Goal: Task Accomplishment & Management: Complete application form

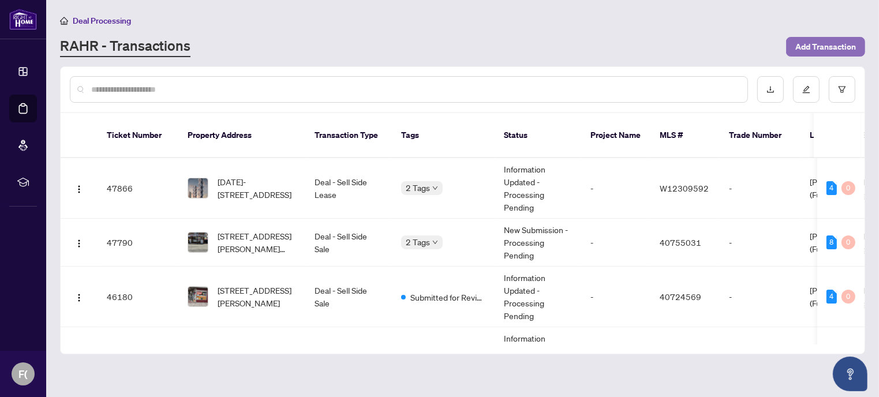
click at [814, 49] on span "Add Transaction" at bounding box center [825, 46] width 61 height 18
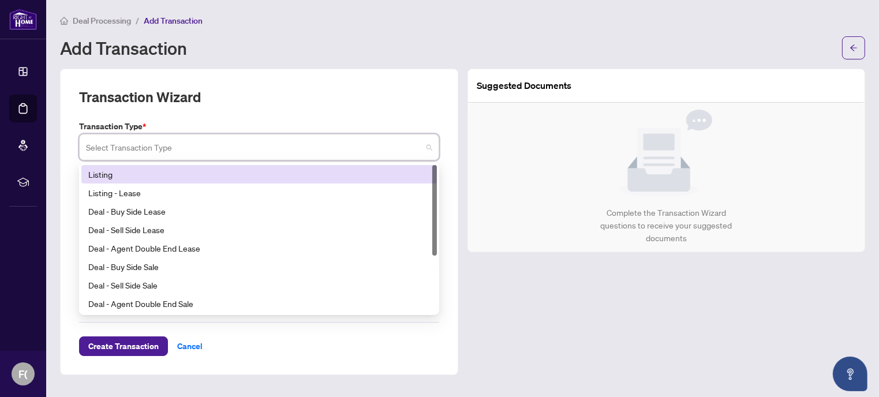
click at [286, 149] on input "search" at bounding box center [254, 148] width 336 height 25
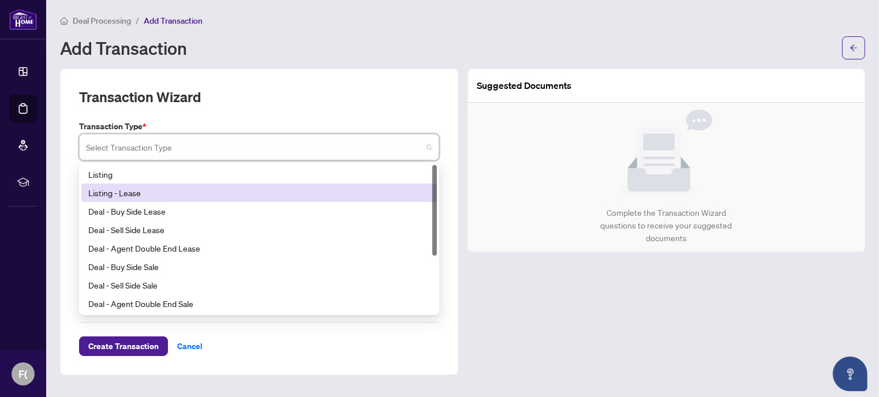
click at [132, 196] on div "Listing - Lease" at bounding box center [258, 192] width 341 height 13
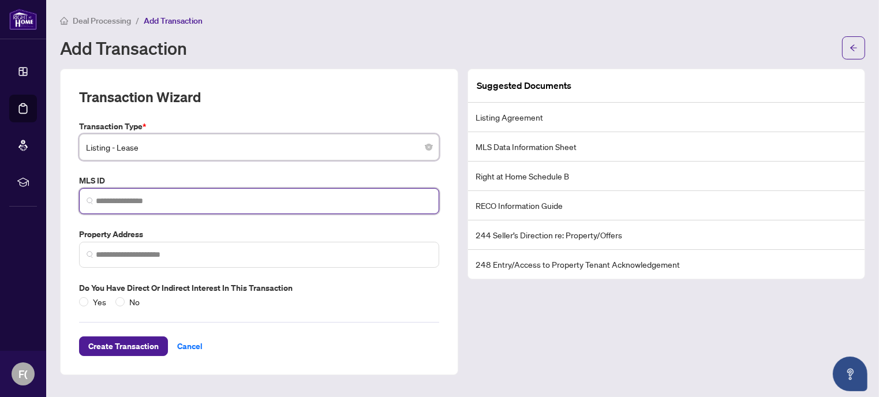
click at [133, 204] on input "search" at bounding box center [264, 201] width 336 height 12
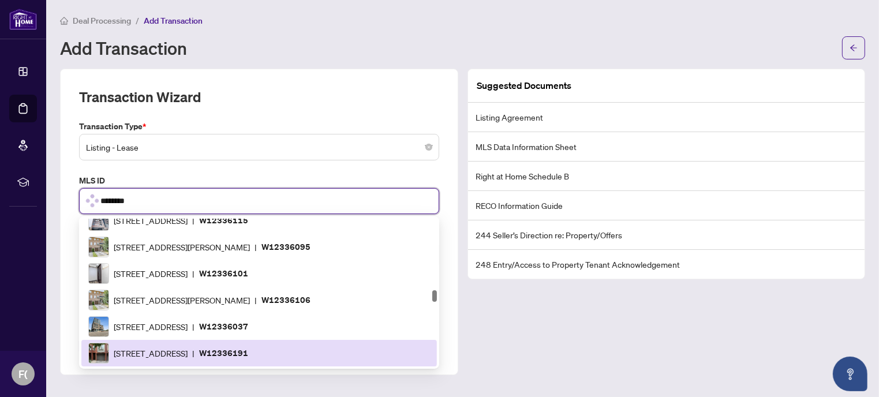
type input "*********"
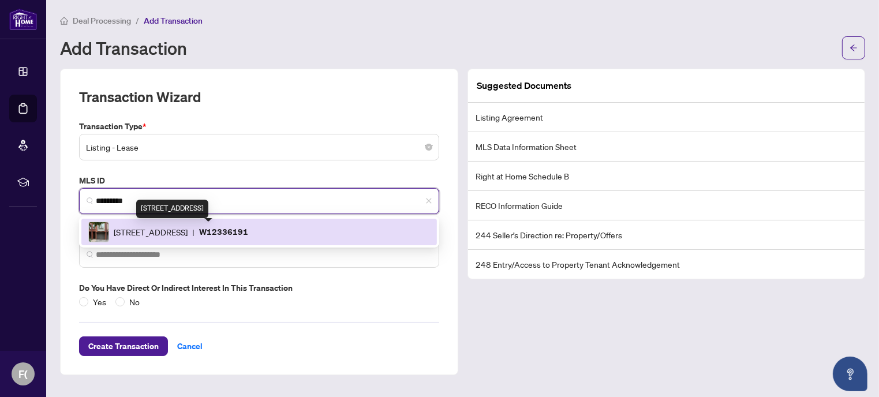
click at [174, 237] on span "895 Maple Ave, Burlington, Ontario L7S 2H7, Canada" at bounding box center [151, 232] width 74 height 13
type input "**********"
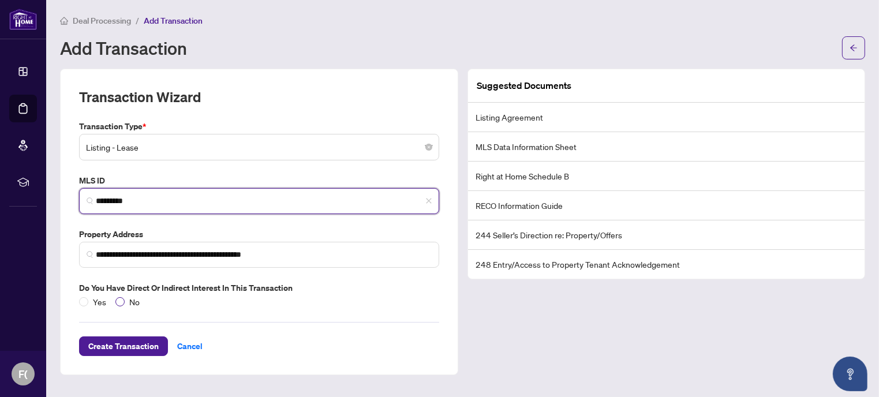
type input "*********"
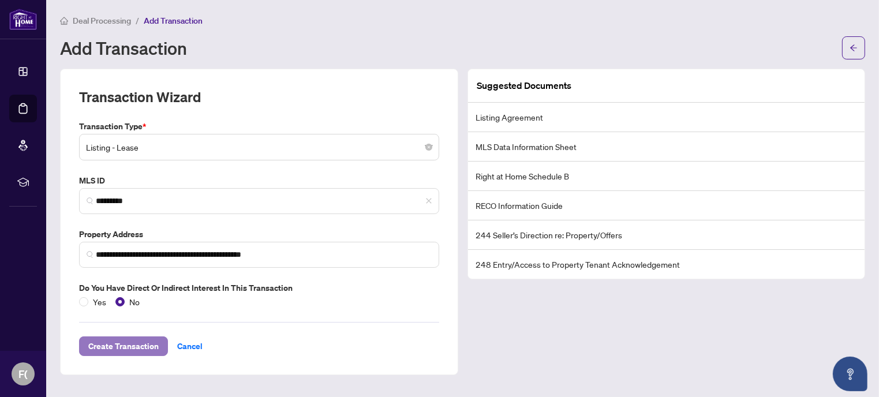
click at [135, 348] on span "Create Transaction" at bounding box center [123, 346] width 70 height 18
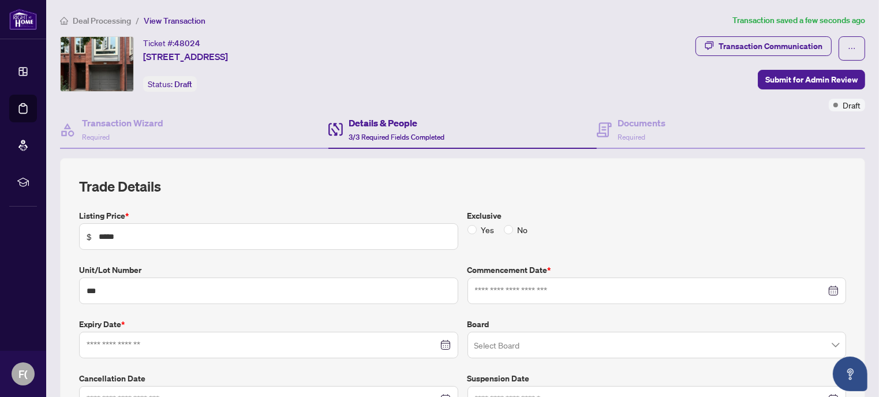
type input "**********"
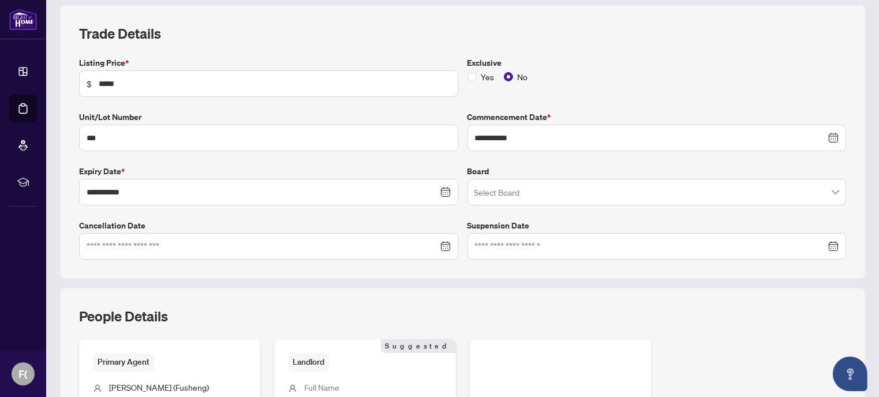
scroll to position [161, 0]
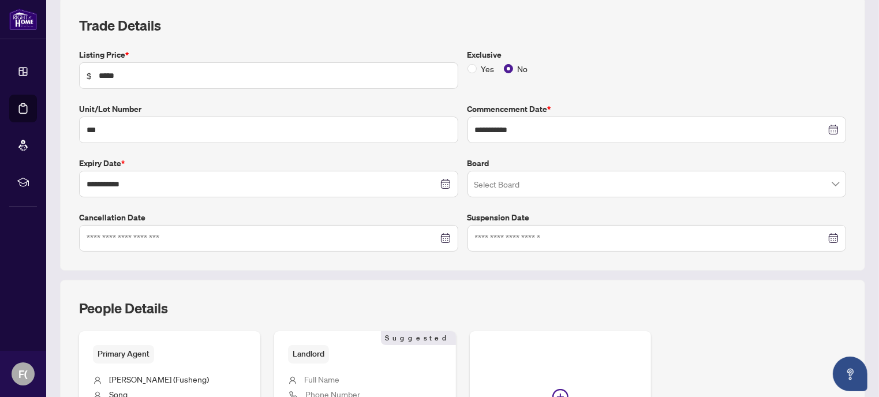
click at [594, 190] on input "search" at bounding box center [651, 185] width 355 height 25
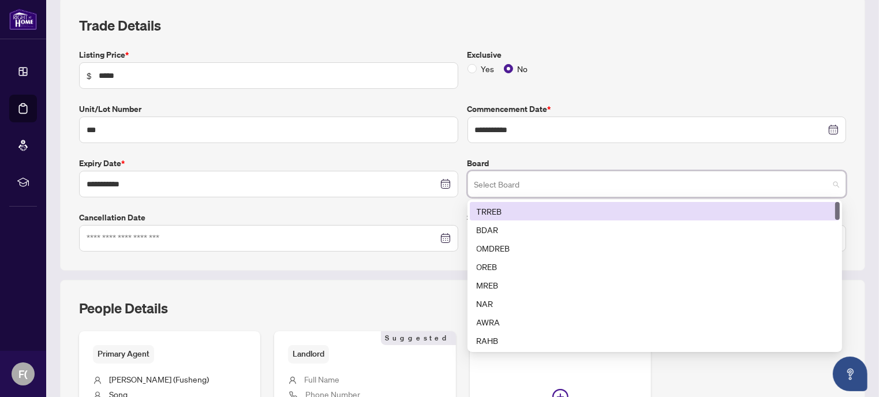
click at [493, 206] on div "TRREB" at bounding box center [654, 211] width 356 height 13
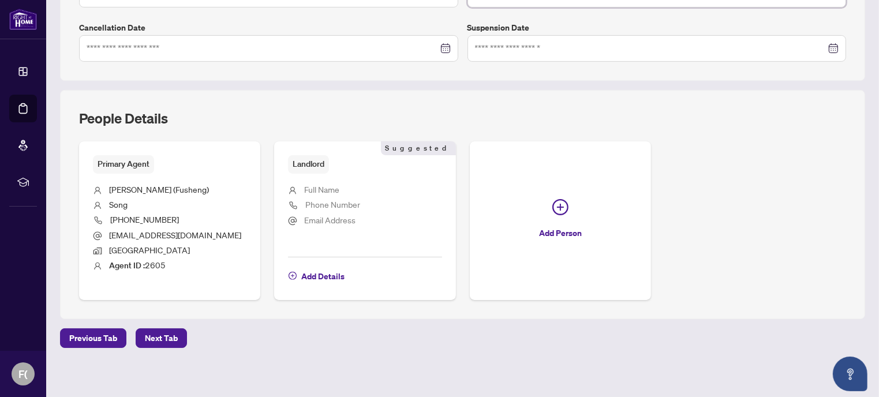
scroll to position [353, 0]
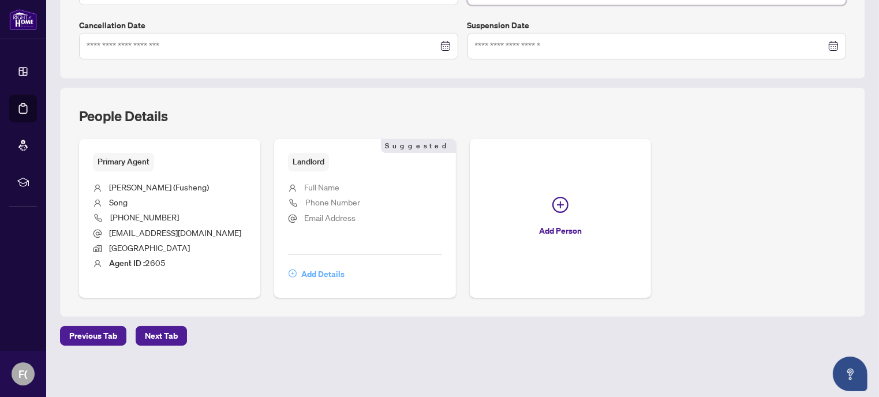
click at [332, 272] on span "Add Details" at bounding box center [322, 274] width 43 height 18
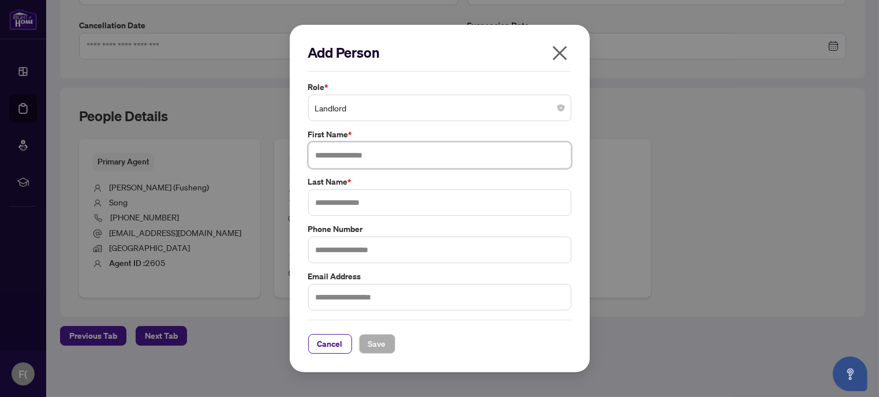
click at [355, 156] on input "text" at bounding box center [439, 155] width 263 height 27
type input "******"
click at [342, 208] on input "text" at bounding box center [439, 202] width 263 height 27
type input "**"
click at [366, 343] on button "Save" at bounding box center [377, 344] width 36 height 20
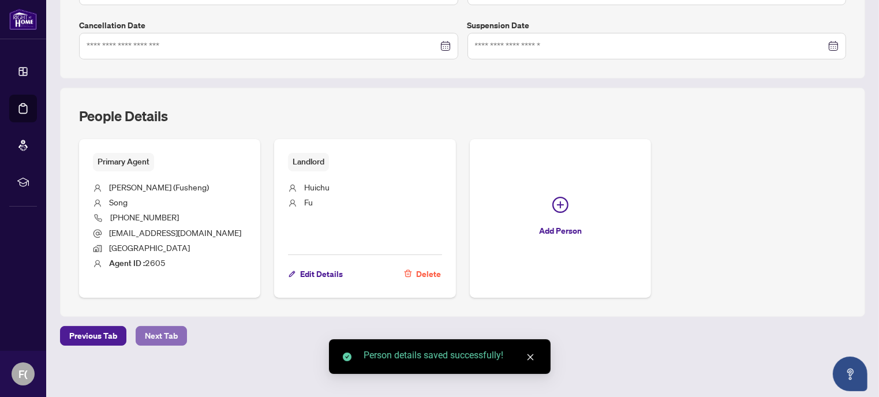
click at [170, 333] on span "Next Tab" at bounding box center [161, 335] width 33 height 18
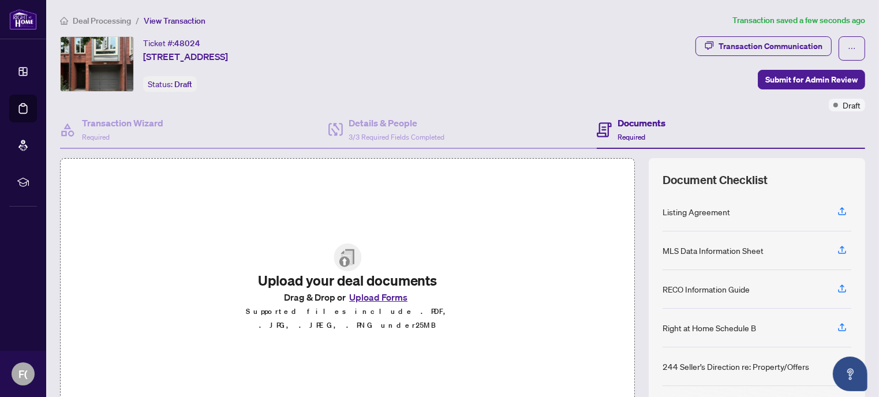
click at [371, 303] on button "Upload Forms" at bounding box center [378, 297] width 65 height 15
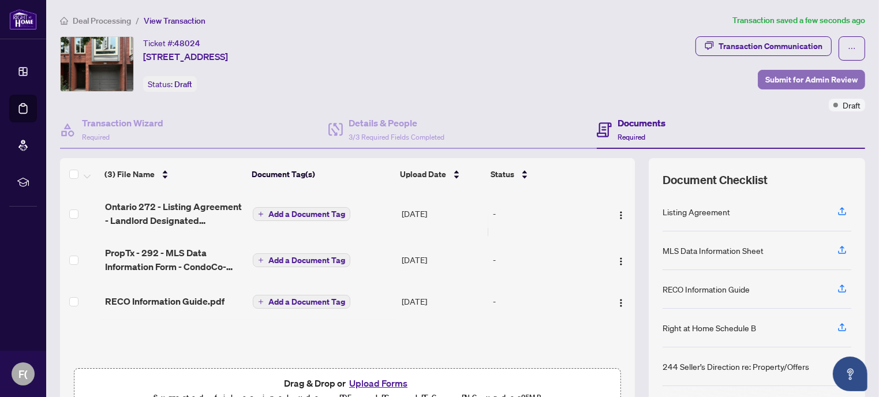
click at [780, 78] on span "Submit for Admin Review" at bounding box center [811, 79] width 92 height 18
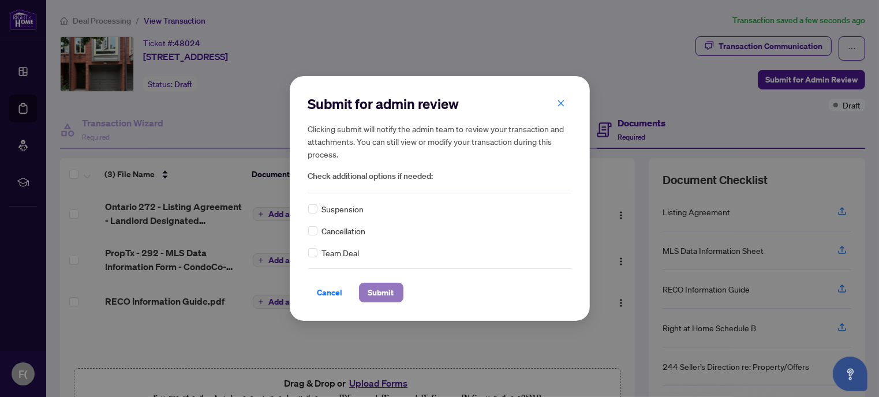
click at [377, 291] on span "Submit" at bounding box center [381, 292] width 26 height 18
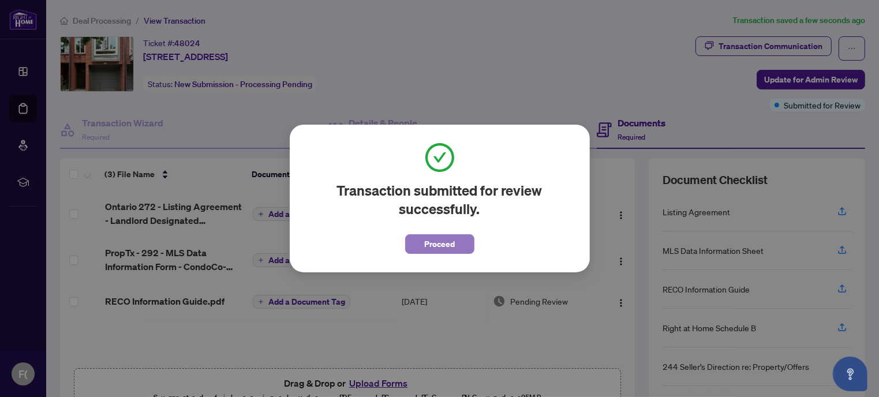
click at [452, 241] on span "Proceed" at bounding box center [439, 244] width 31 height 18
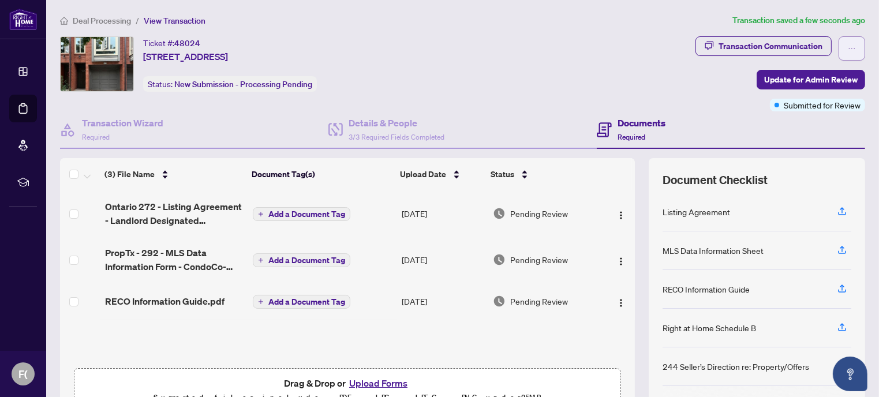
click at [847, 52] on span "button" at bounding box center [851, 48] width 8 height 18
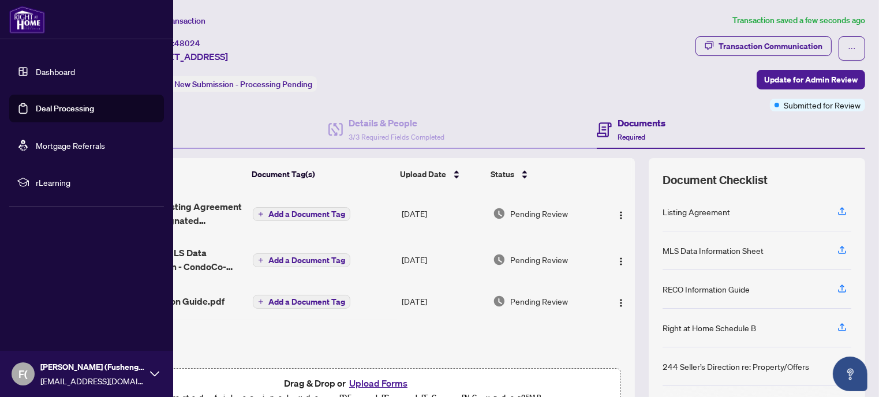
click at [39, 108] on link "Deal Processing" at bounding box center [65, 108] width 58 height 10
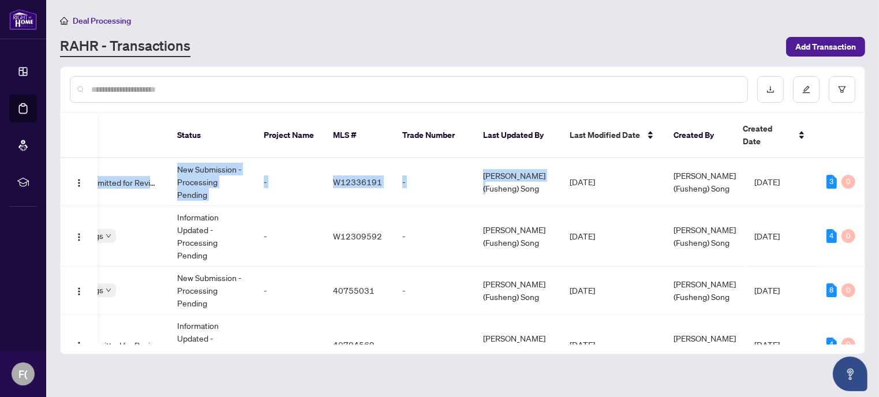
drag, startPoint x: 864, startPoint y: 152, endPoint x: 863, endPoint y: 160, distance: 8.2
click at [863, 160] on div "Ticket Number Property Address Transaction Type Tags Status Project Name MLS # …" at bounding box center [462, 210] width 805 height 288
click at [796, 190] on td "Aug/11/2025" at bounding box center [785, 182] width 81 height 48
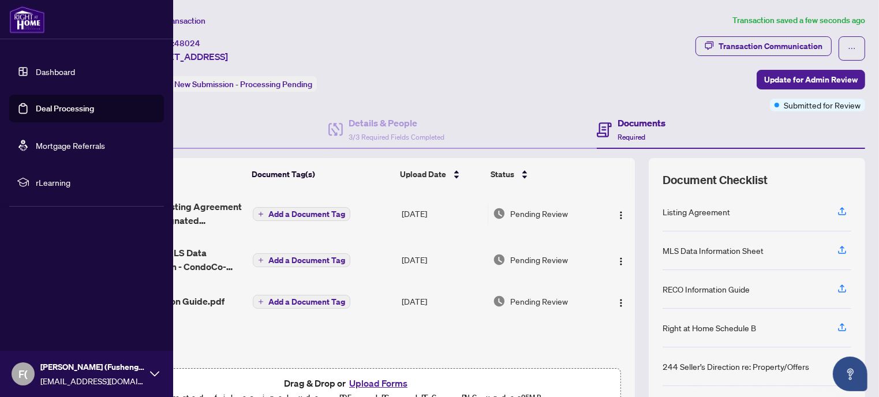
click at [36, 108] on link "Deal Processing" at bounding box center [65, 108] width 58 height 10
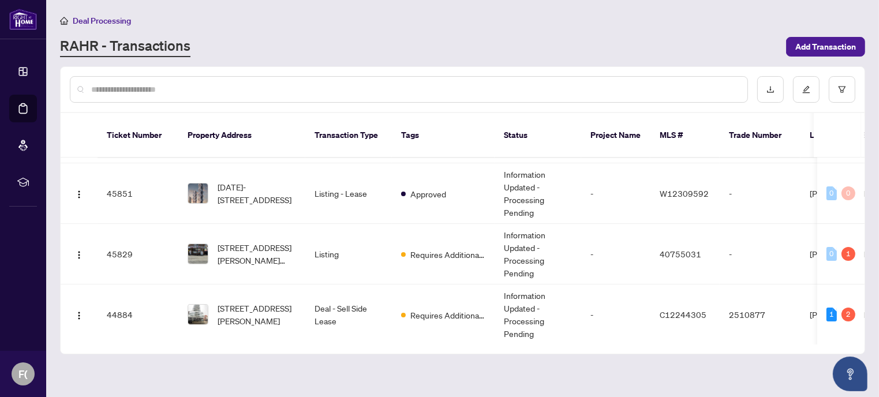
scroll to position [226, 0]
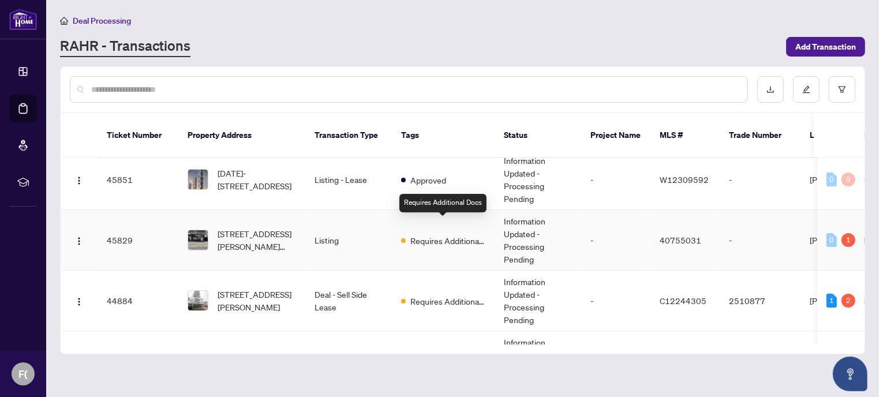
click at [418, 234] on span "Requires Additional Docs" at bounding box center [447, 240] width 75 height 13
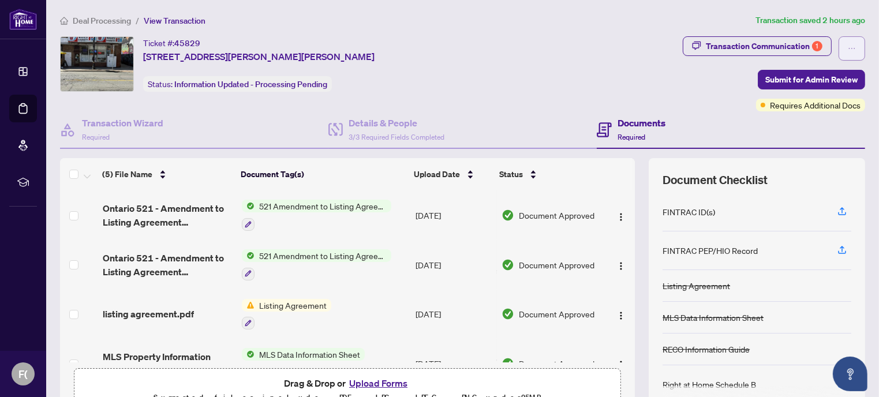
click at [847, 47] on icon "ellipsis" at bounding box center [851, 48] width 8 height 8
click at [812, 51] on div "Transaction Communication 1" at bounding box center [763, 46] width 117 height 18
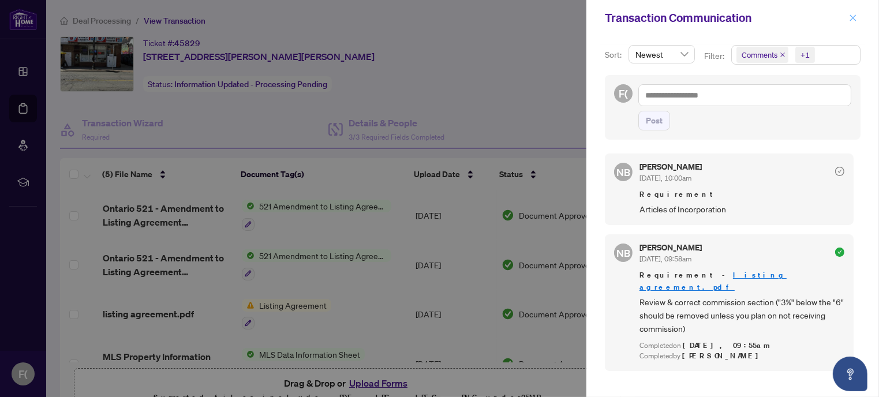
click at [854, 17] on icon "close" at bounding box center [853, 17] width 6 height 6
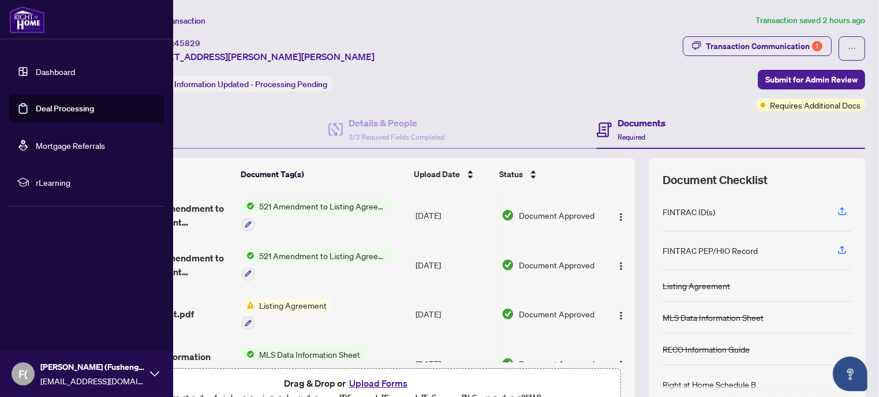
click at [48, 107] on link "Deal Processing" at bounding box center [65, 108] width 58 height 10
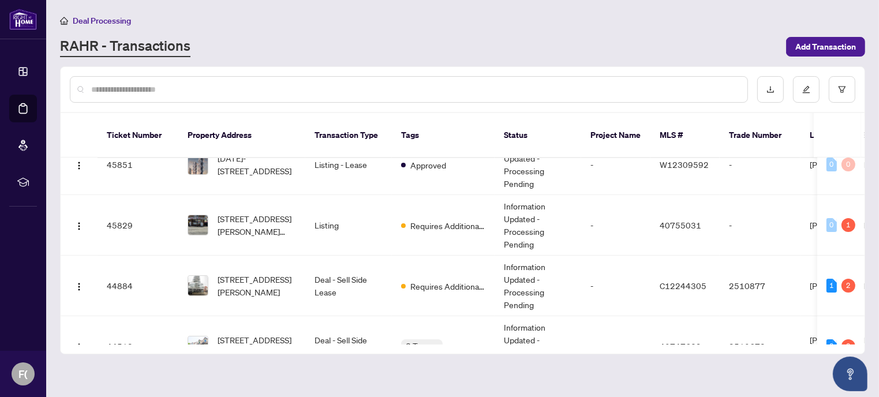
scroll to position [269, 0]
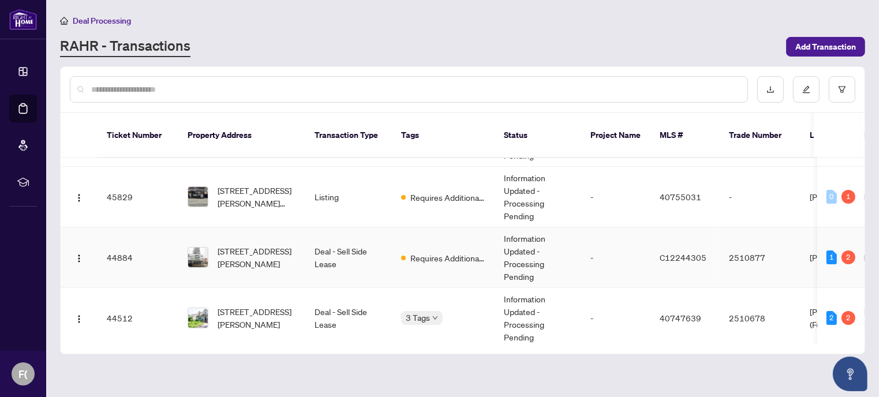
click at [351, 242] on td "Deal - Sell Side Lease" at bounding box center [348, 257] width 87 height 61
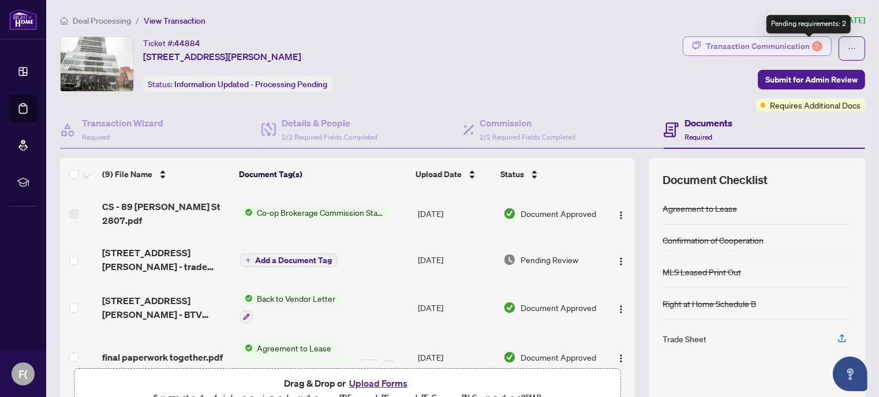
click at [812, 43] on div "2" at bounding box center [817, 46] width 10 height 10
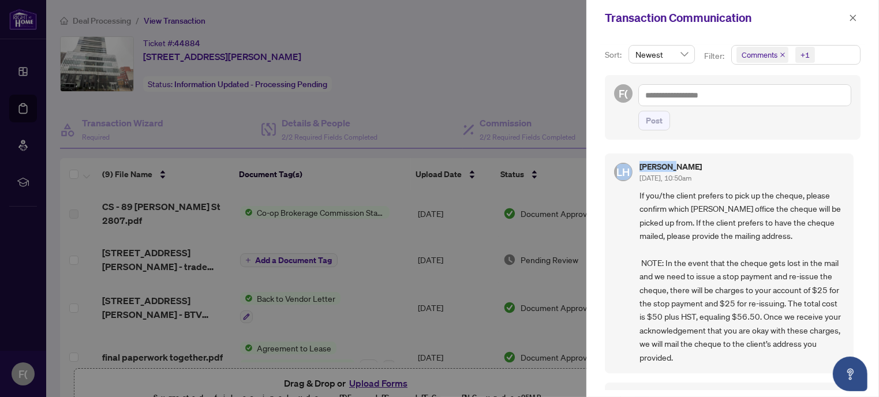
drag, startPoint x: 856, startPoint y: 159, endPoint x: 854, endPoint y: 137, distance: 21.5
click at [854, 137] on div "Sort: Newest Filter: Comments +1 F( Post LH Lulu Hao Aug/05/2025, 10:50am If yo…" at bounding box center [732, 216] width 292 height 361
click at [750, 161] on div "LH Lulu Hao Aug/05/2025, 10:50am If you/the client prefers to pick up the chequ…" at bounding box center [729, 263] width 249 height 220
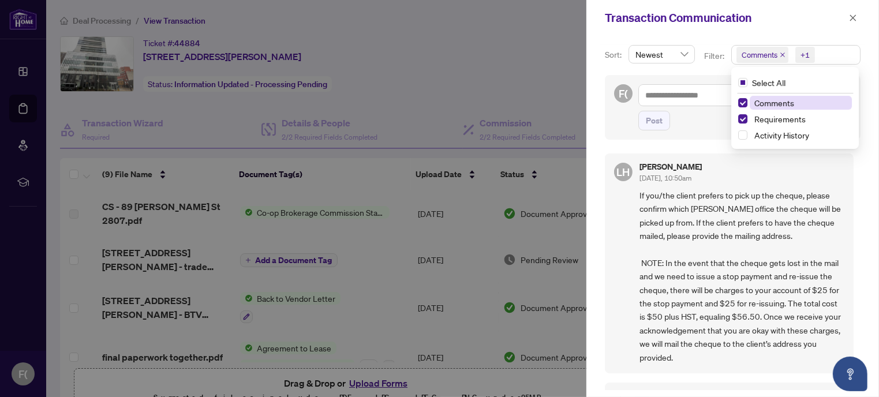
click at [804, 57] on div "+1" at bounding box center [804, 55] width 9 height 12
click at [778, 136] on span "Activity History" at bounding box center [781, 135] width 55 height 10
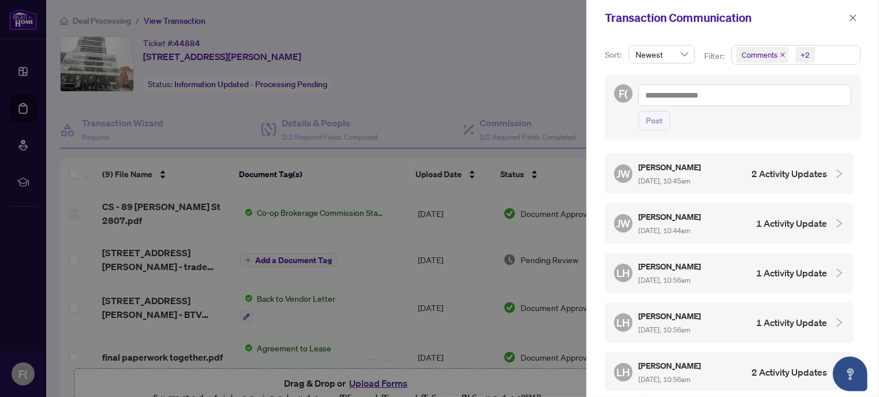
click at [834, 172] on icon "collapsed" at bounding box center [839, 173] width 10 height 10
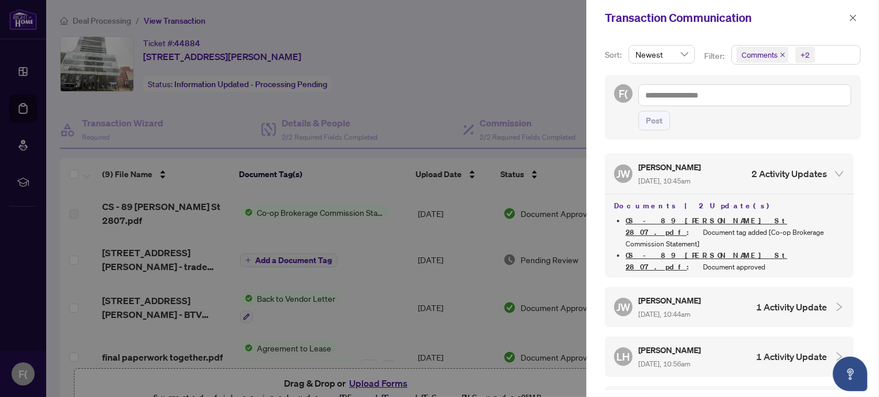
click at [671, 220] on link "CS - 89 Mcgill St 2807.pdf" at bounding box center [706, 226] width 162 height 21
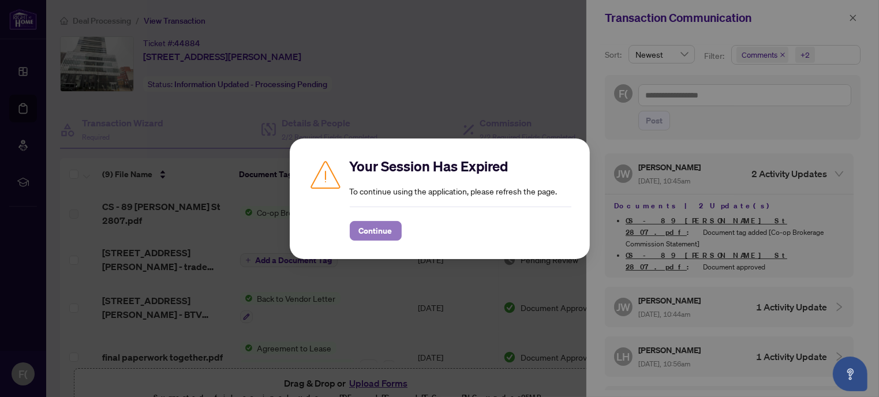
click at [388, 228] on span "Continue" at bounding box center [375, 231] width 33 height 18
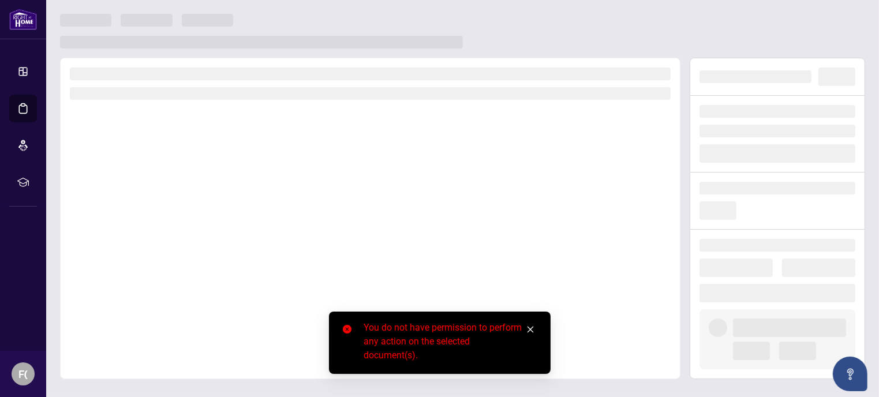
click at [530, 327] on icon "close" at bounding box center [530, 329] width 8 height 8
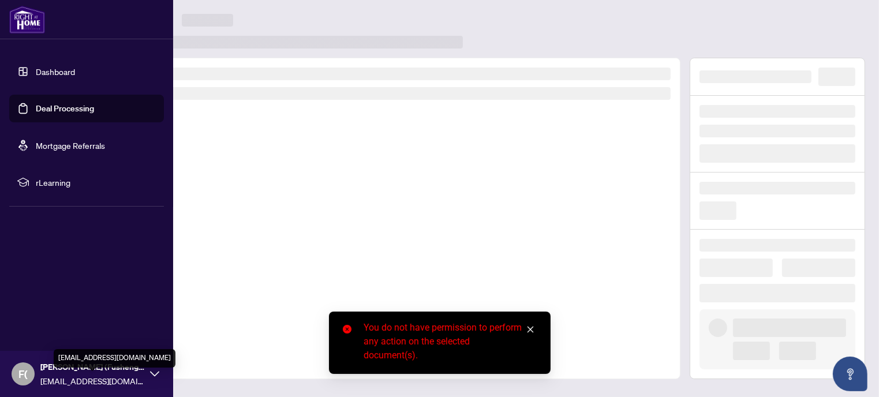
click at [71, 381] on span "songf588@gmail.com" at bounding box center [92, 380] width 104 height 13
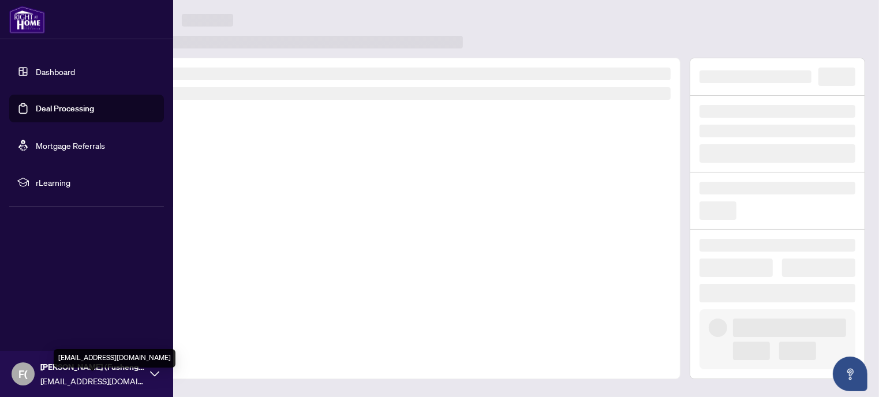
click at [70, 378] on span "songf588@gmail.com" at bounding box center [92, 380] width 104 height 13
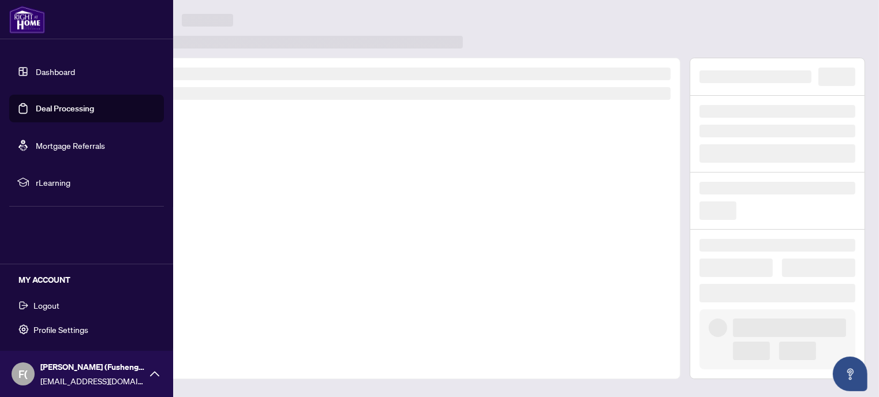
click at [46, 306] on span "Logout" at bounding box center [46, 305] width 26 height 18
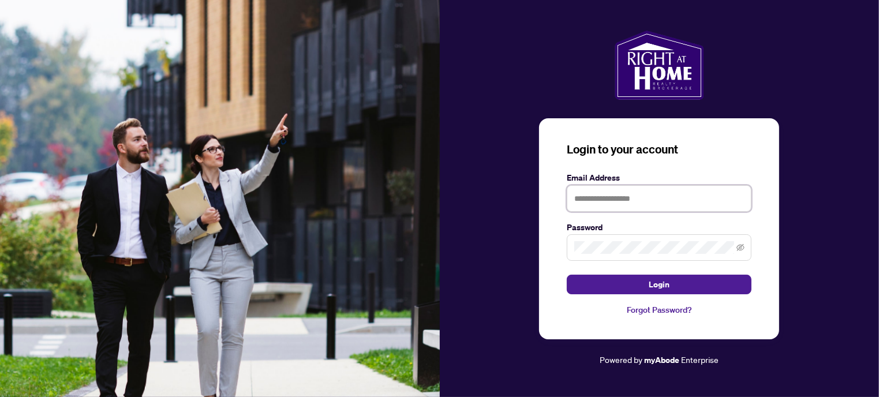
type input "**********"
